Goal: Task Accomplishment & Management: Manage account settings

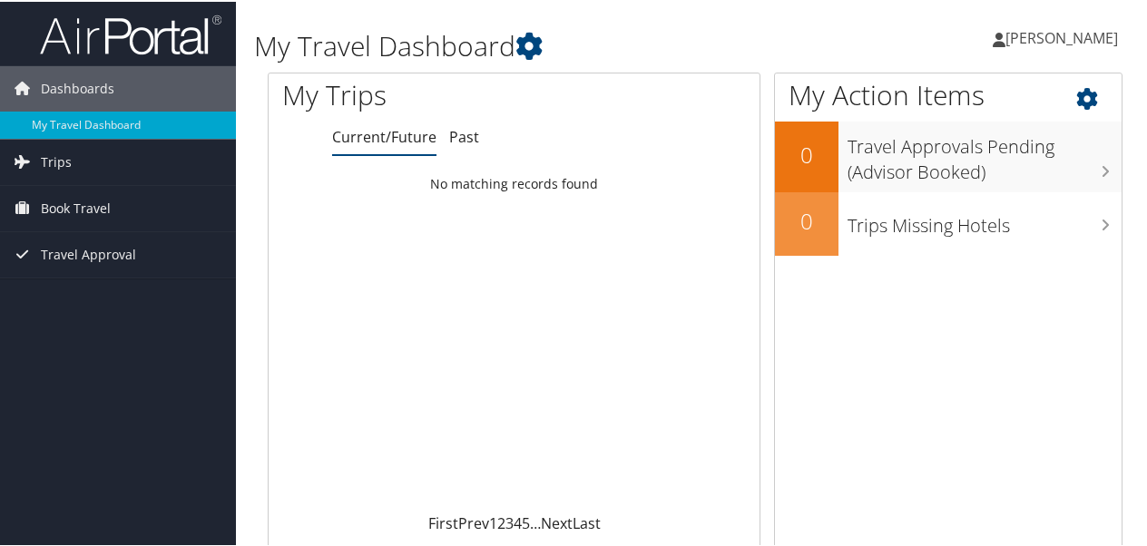
click at [1077, 87] on icon at bounding box center [1103, 92] width 54 height 31
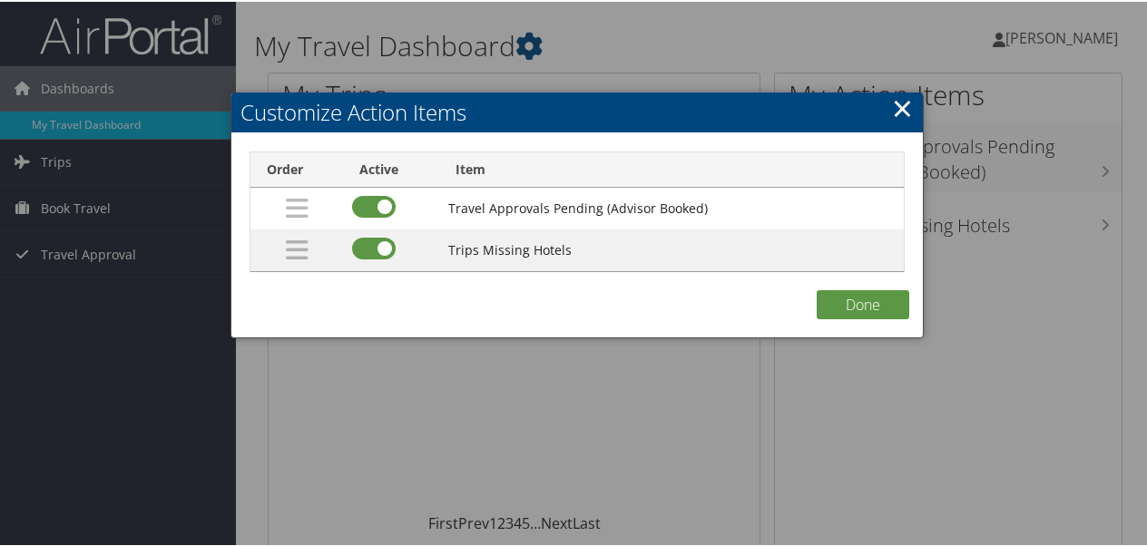
click at [892, 107] on link "×" at bounding box center [902, 106] width 21 height 36
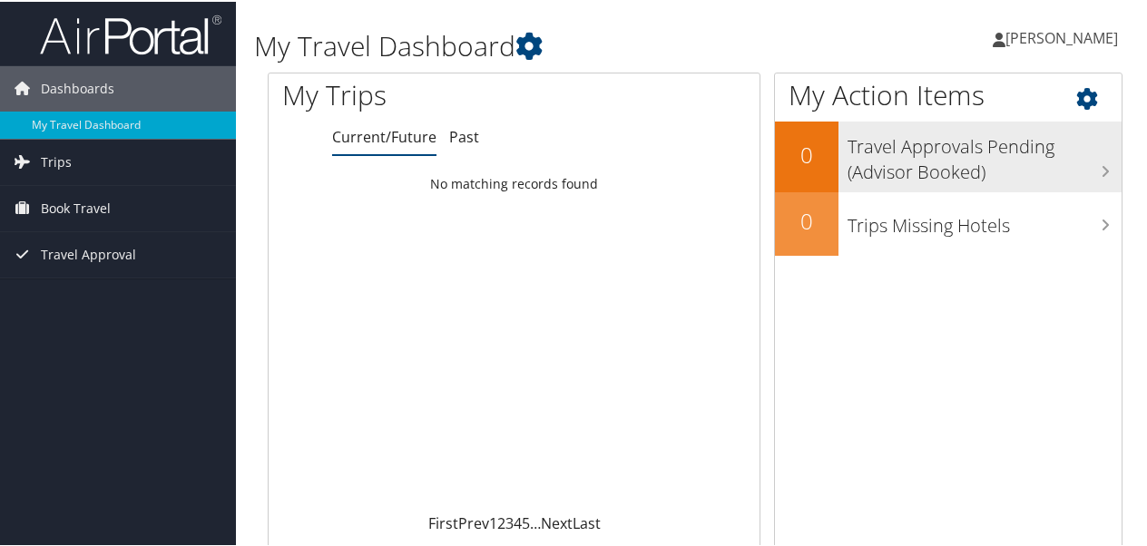
click at [910, 174] on h3 "Travel Approvals Pending (Advisor Booked)" at bounding box center [985, 153] width 274 height 60
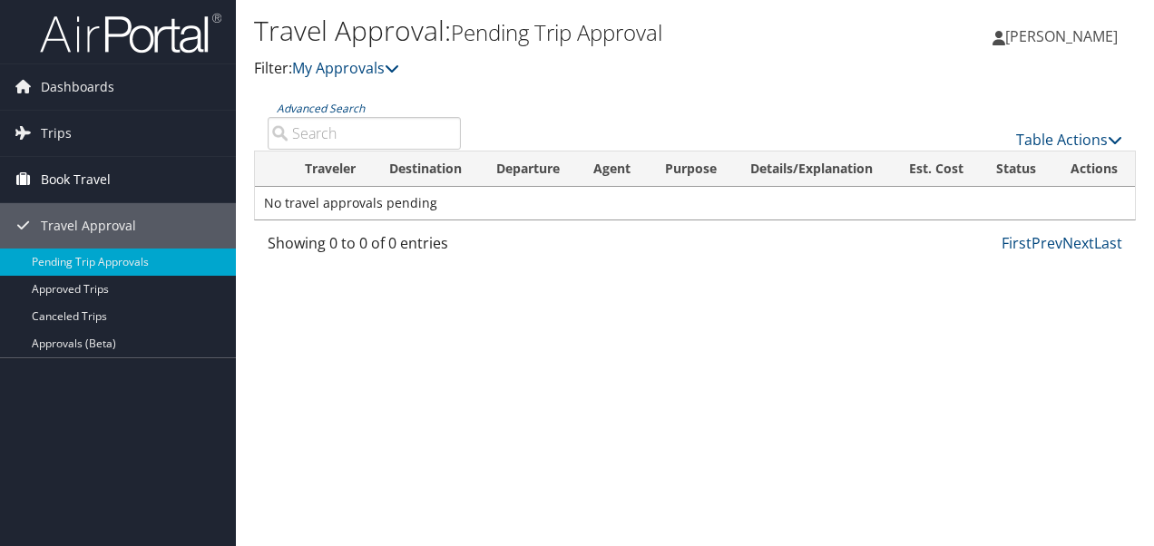
click at [91, 176] on span "Book Travel" at bounding box center [76, 179] width 70 height 45
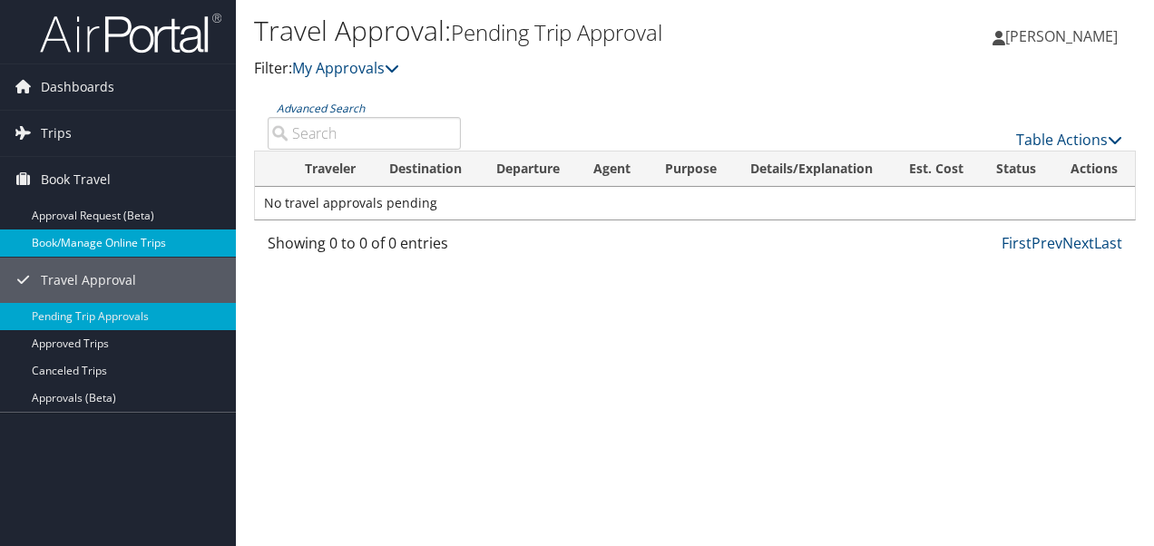
click at [107, 238] on link "Book/Manage Online Trips" at bounding box center [118, 243] width 236 height 27
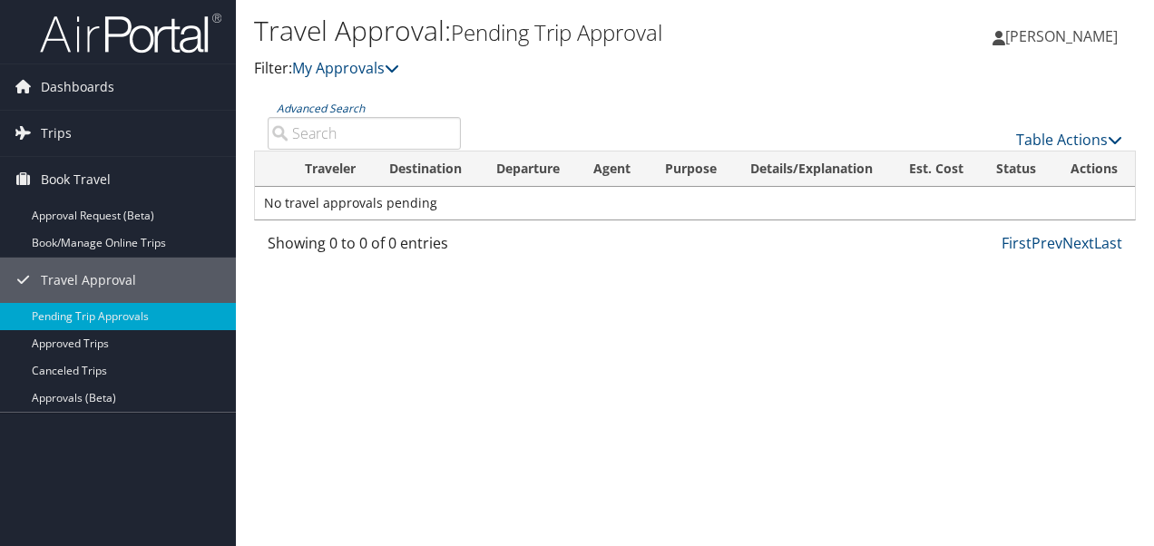
click at [129, 22] on img at bounding box center [131, 33] width 182 height 43
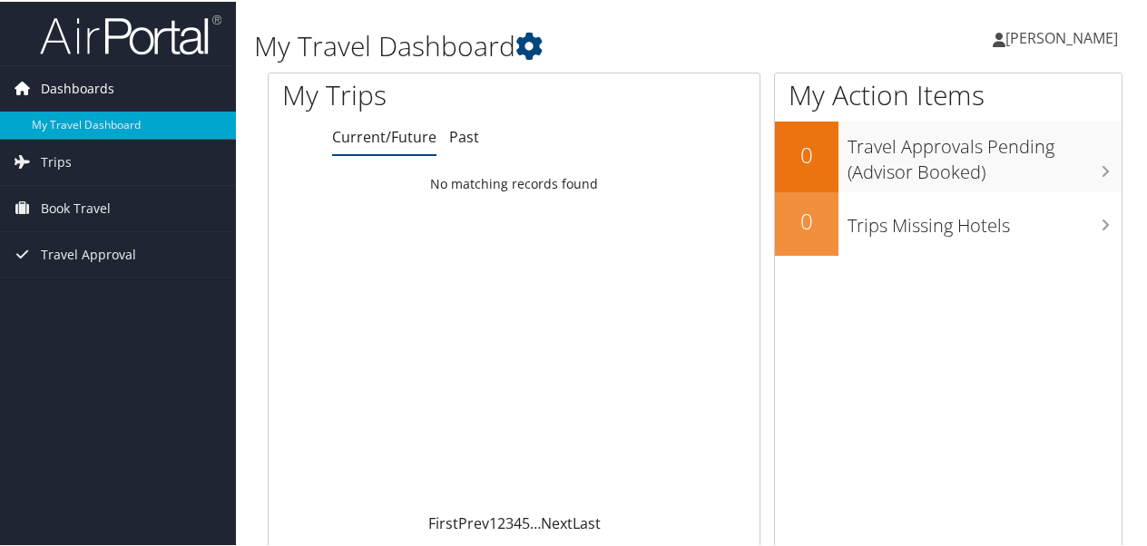
click at [142, 89] on link "Dashboards" at bounding box center [118, 86] width 236 height 45
